Goal: Navigation & Orientation: Find specific page/section

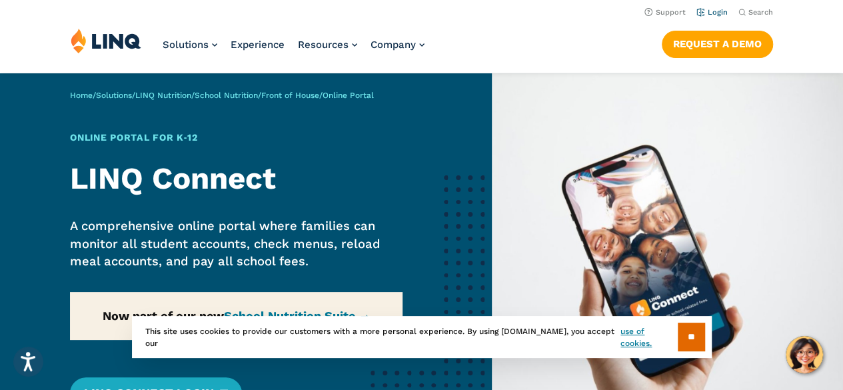
click at [719, 11] on link "Login" at bounding box center [712, 12] width 31 height 9
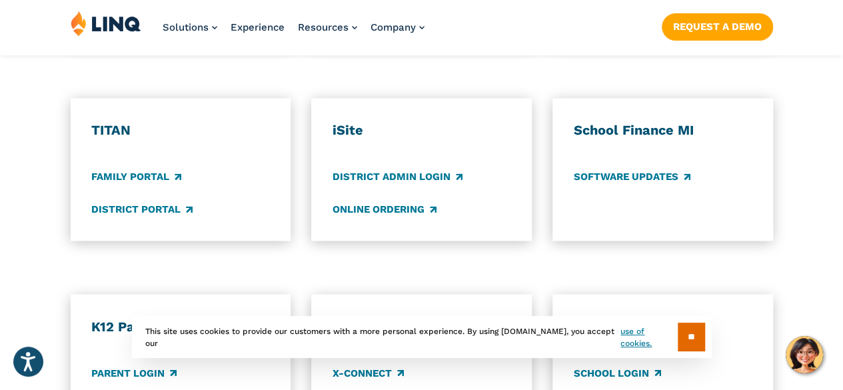
scroll to position [1067, 0]
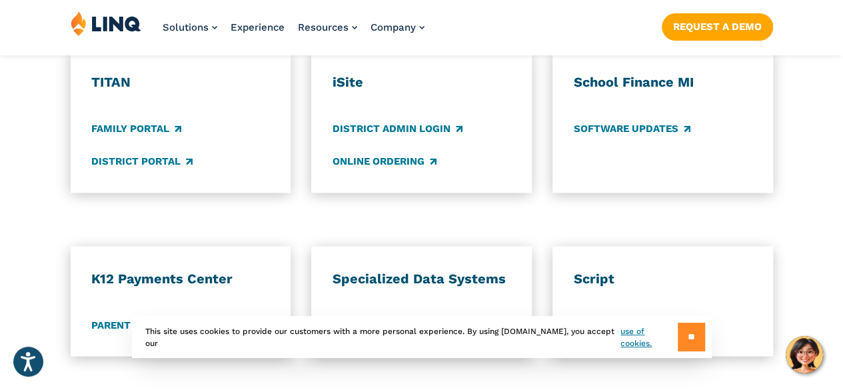
click at [681, 329] on input "**" at bounding box center [691, 337] width 27 height 29
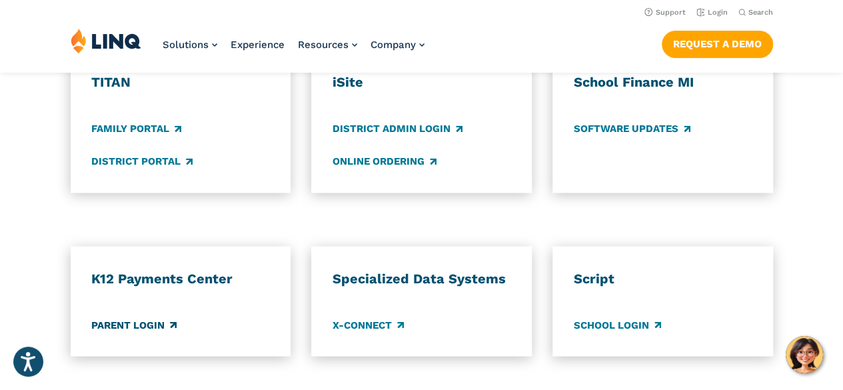
click at [113, 317] on link "Parent Login" at bounding box center [133, 324] width 85 height 15
